Goal: Transaction & Acquisition: Purchase product/service

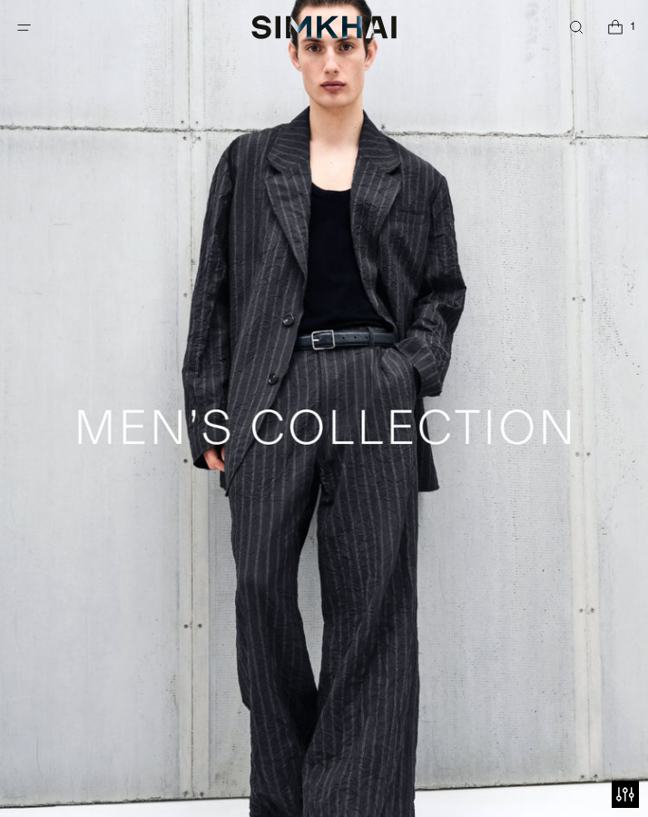
scroll to position [6164, 0]
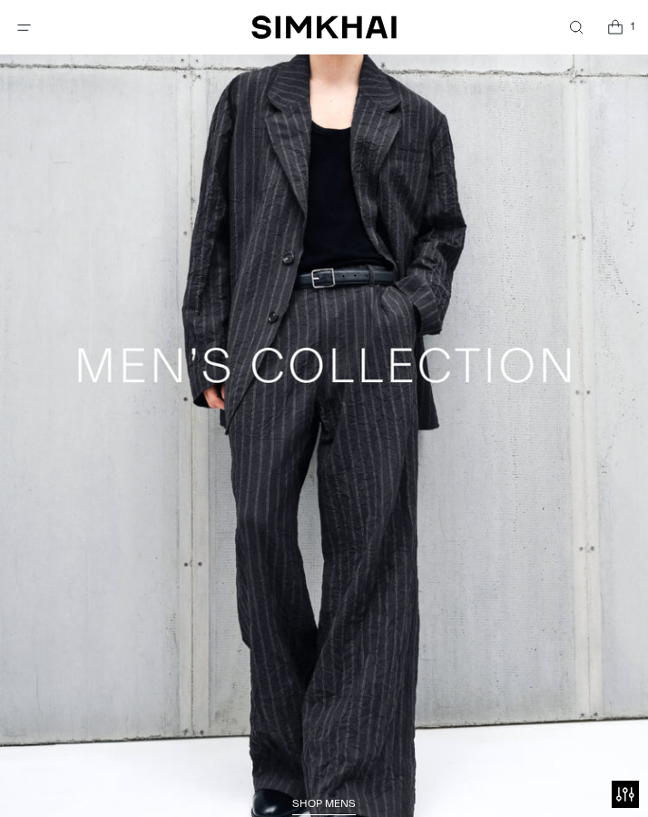
click at [24, 13] on button "Open menu modal" at bounding box center [23, 27] width 37 height 37
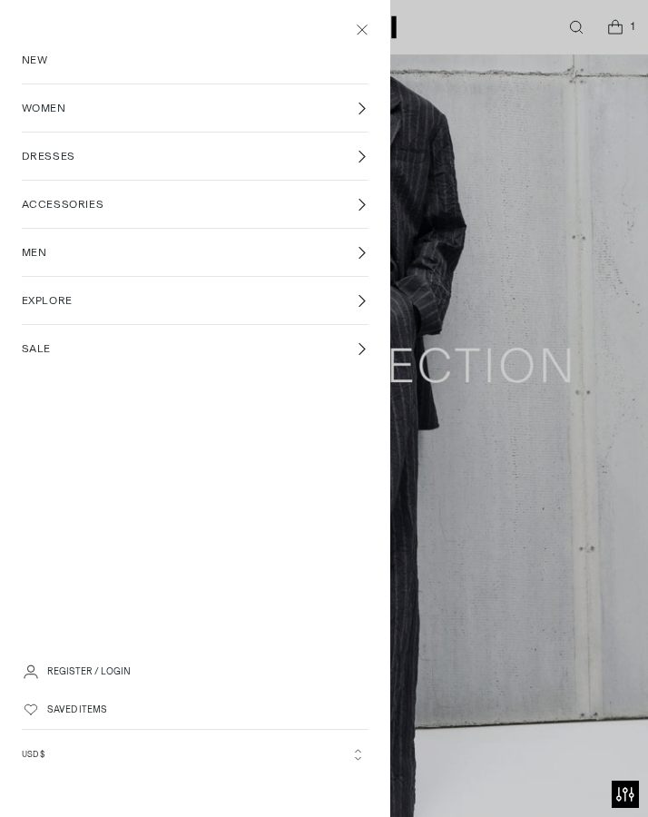
scroll to position [0, 0]
click at [197, 362] on link "SALE" at bounding box center [196, 348] width 348 height 47
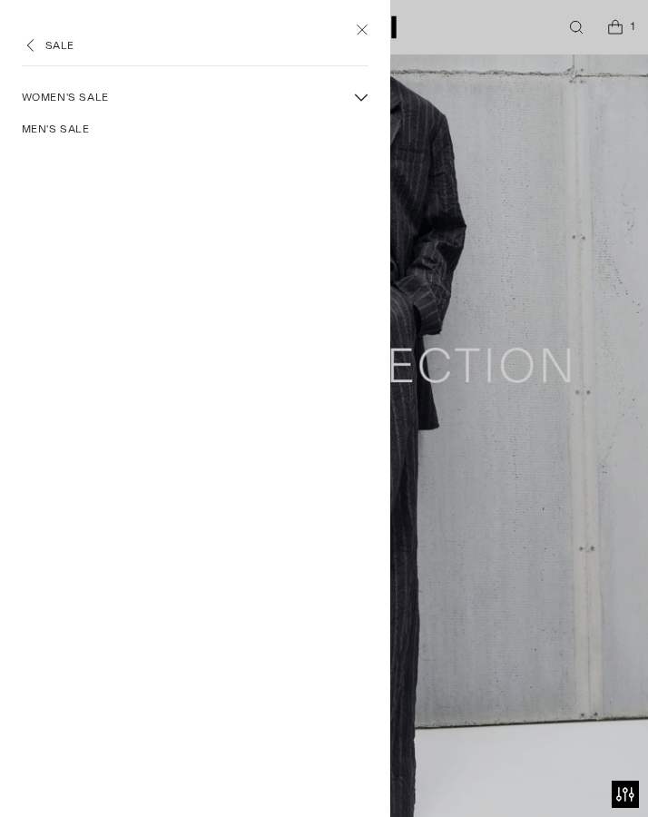
click at [82, 98] on span "Women's Sale" at bounding box center [65, 97] width 87 height 16
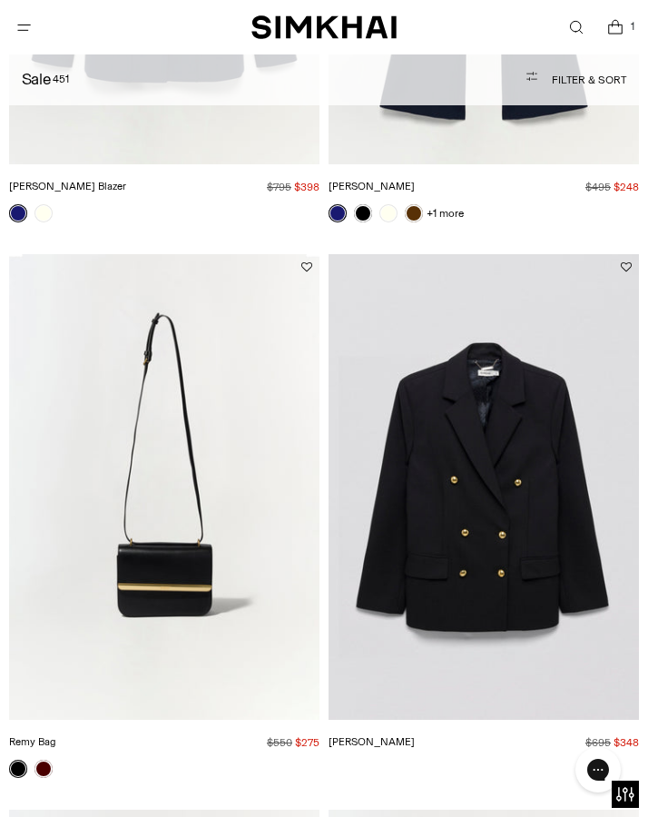
scroll to position [5018, 0]
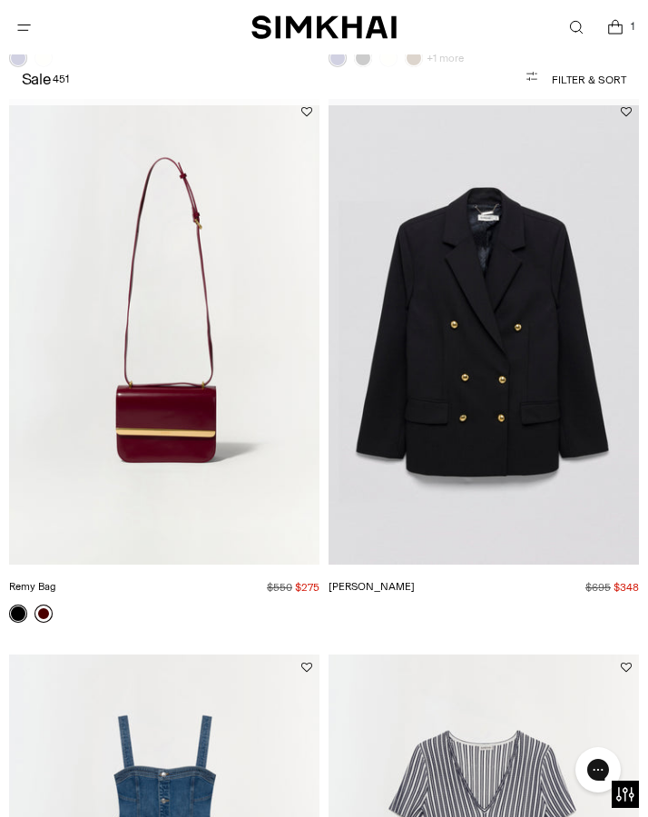
click at [46, 617] on link at bounding box center [43, 613] width 18 height 18
click at [45, 609] on link at bounding box center [43, 613] width 18 height 18
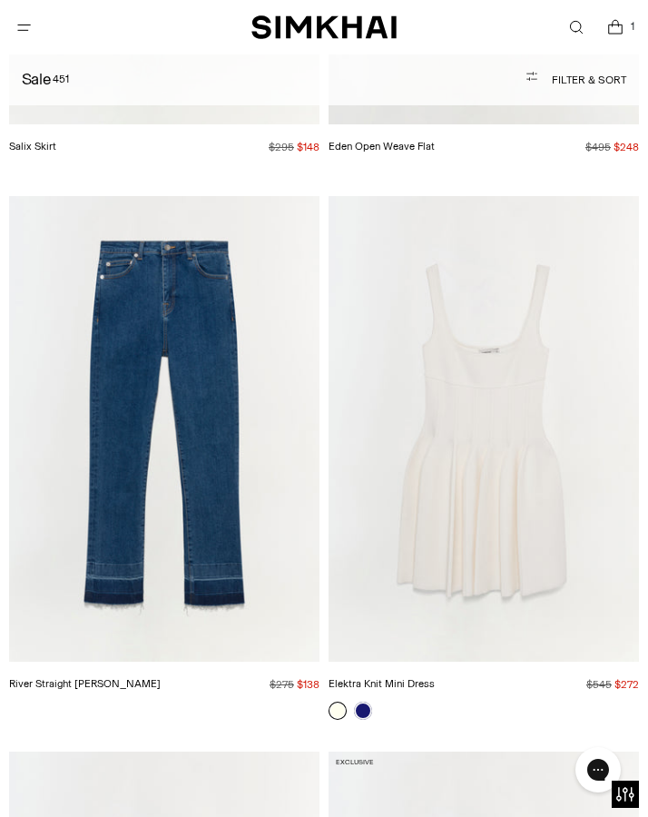
scroll to position [9301, 0]
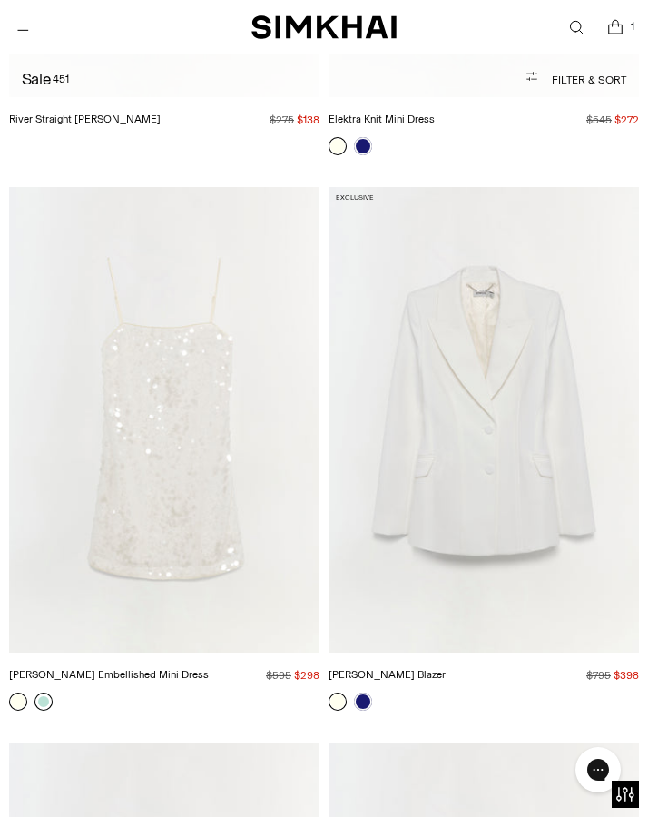
click at [47, 697] on link at bounding box center [43, 701] width 18 height 18
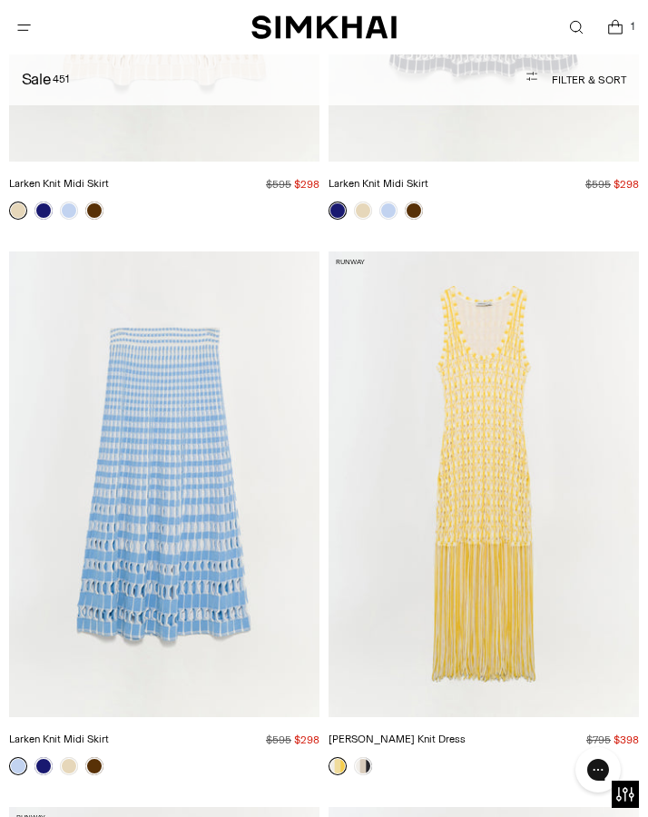
scroll to position [102325, 0]
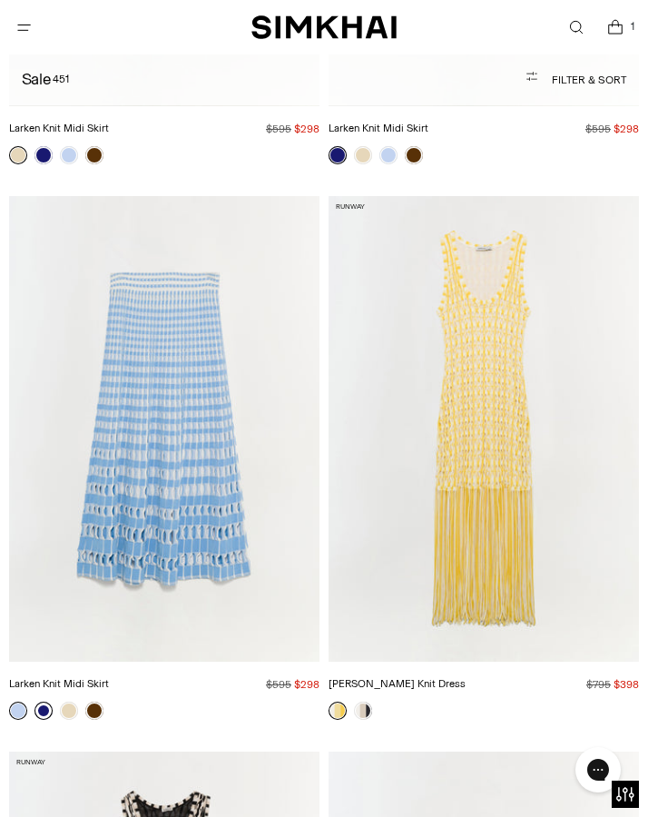
click at [41, 701] on link at bounding box center [43, 710] width 18 height 18
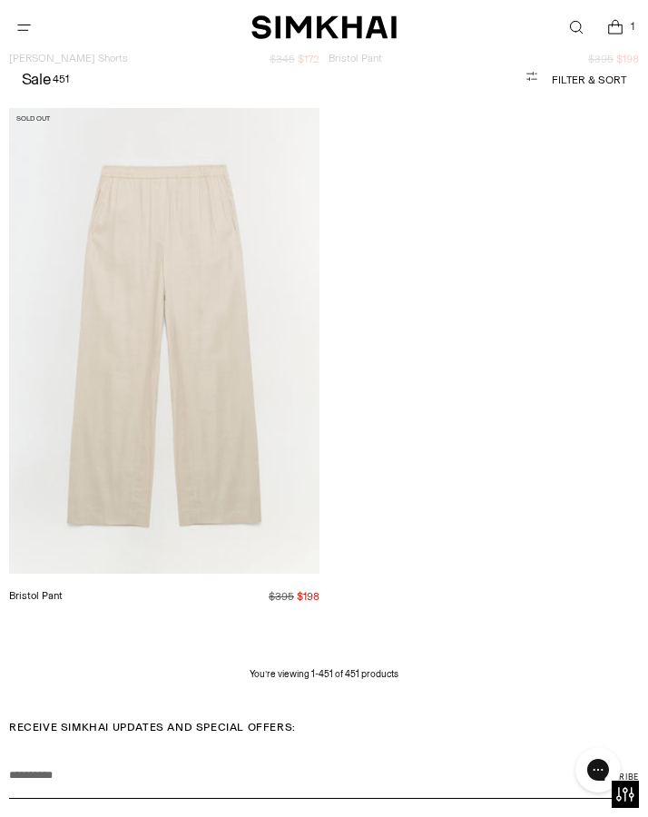
scroll to position [123457, 0]
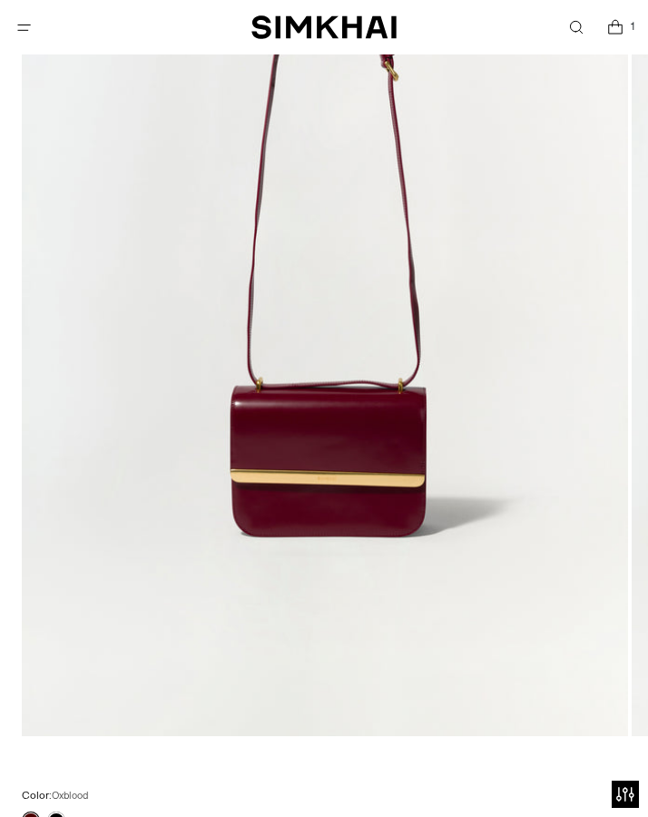
scroll to position [191, 0]
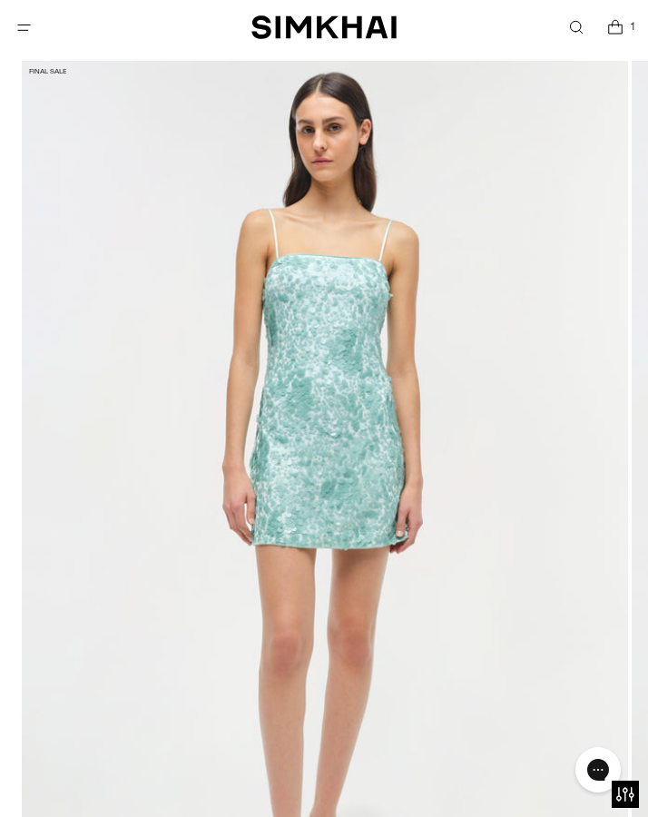
scroll to position [42, 0]
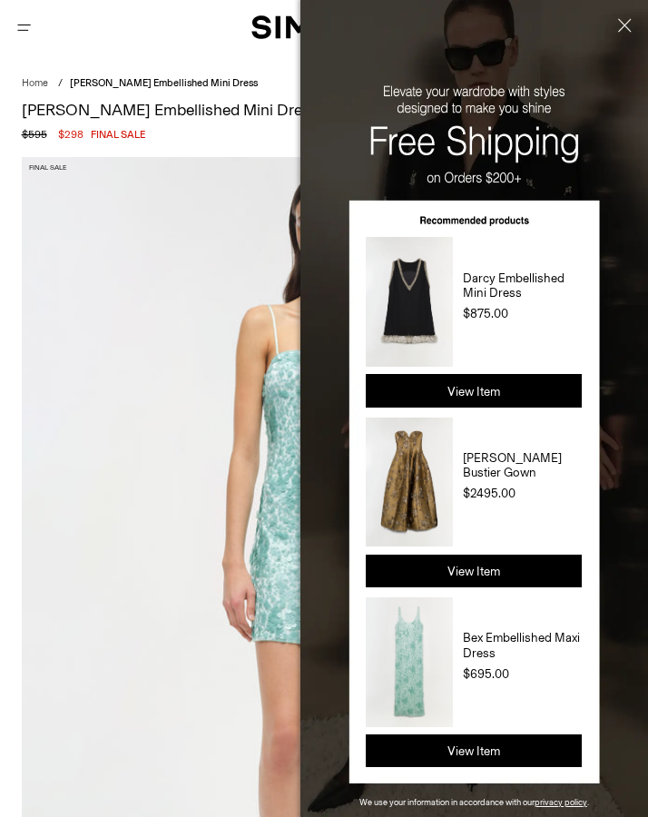
click at [268, 92] on div "Home / Lollie Embellished Mini Dress Lollie Embellished Mini Dress Regular pric…" at bounding box center [324, 109] width 648 height 66
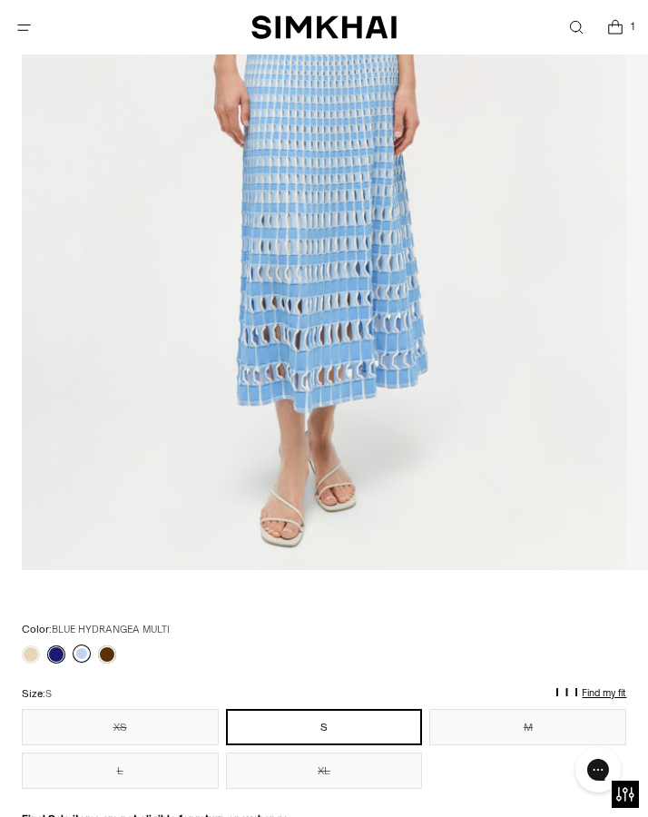
click at [75, 650] on link at bounding box center [82, 653] width 18 height 18
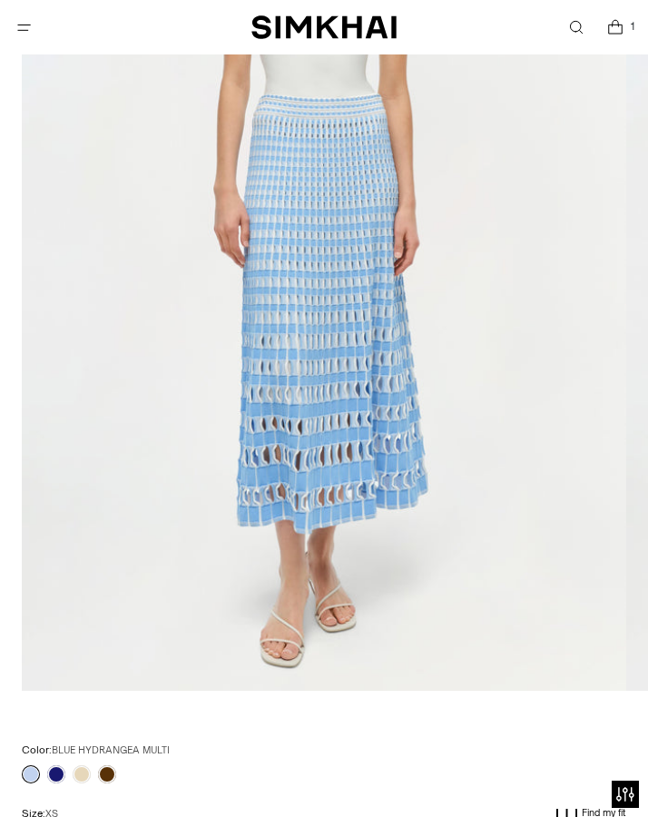
scroll to position [63, 0]
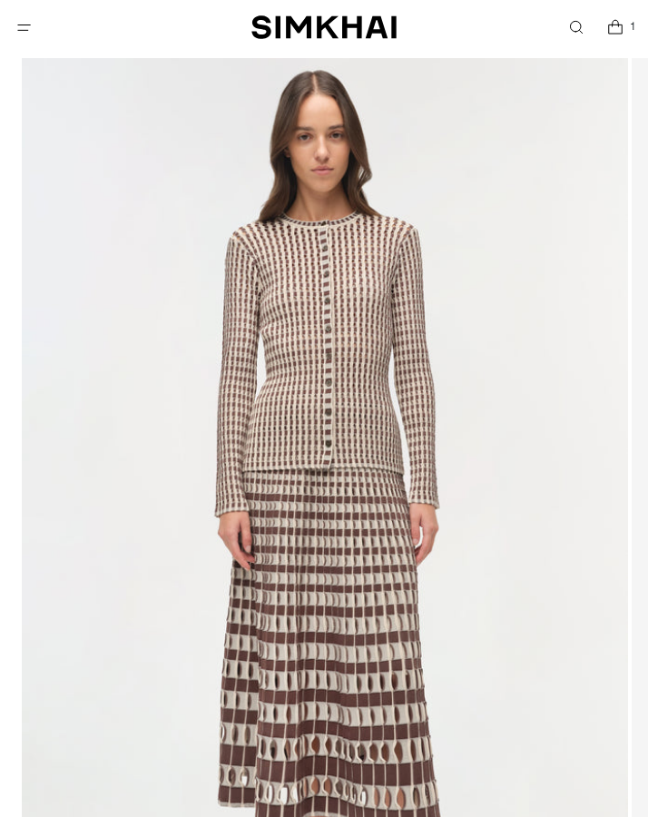
scroll to position [357, 0]
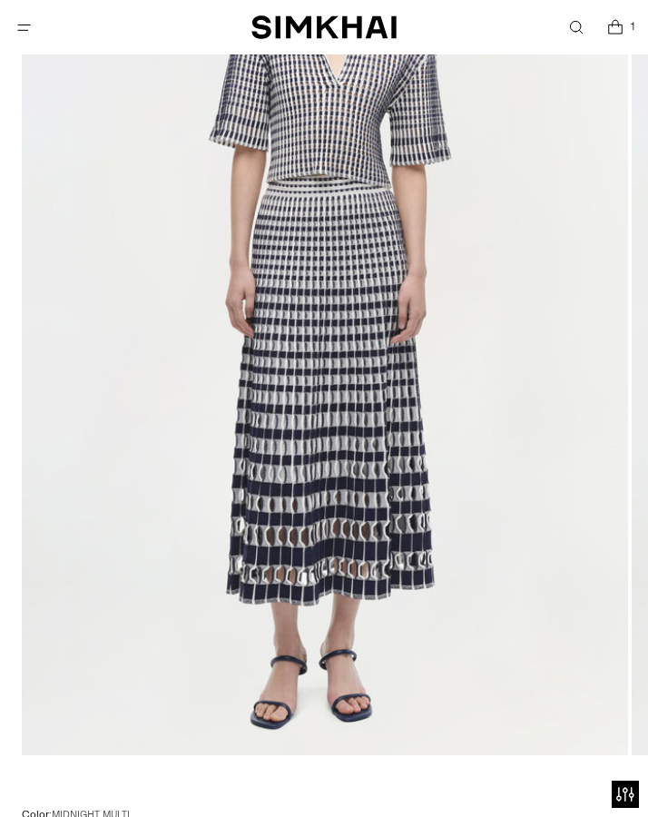
scroll to position [352, 0]
